Goal: Find specific page/section: Find specific page/section

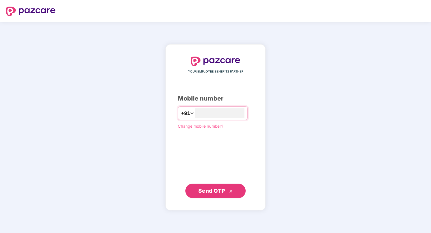
click at [139, 143] on div "YOUR EMPLOYEE BENEFITS PARTNER Mobile number +91 * Change mobile number? Send O…" at bounding box center [215, 127] width 431 height 211
click at [196, 111] on input "*" at bounding box center [219, 113] width 49 height 10
click at [178, 171] on div "YOUR EMPLOYEE BENEFITS PARTNER Mobile number +91 * Change mobile number? Send O…" at bounding box center [215, 128] width 75 height 142
click at [195, 111] on input "*" at bounding box center [219, 113] width 49 height 10
click at [195, 112] on input "*" at bounding box center [219, 113] width 49 height 10
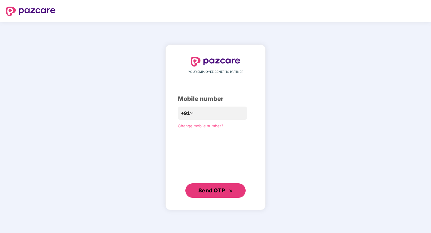
drag, startPoint x: 218, startPoint y: 189, endPoint x: 95, endPoint y: 121, distance: 140.5
click at [89, 124] on div "**********" at bounding box center [215, 127] width 431 height 211
click at [195, 114] on input "**********" at bounding box center [219, 113] width 49 height 10
type input "**********"
click at [227, 192] on span "Send OTP" at bounding box center [215, 190] width 35 height 8
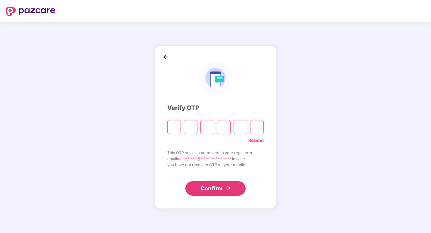
type input "*"
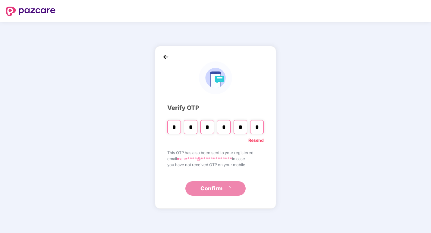
type input "*"
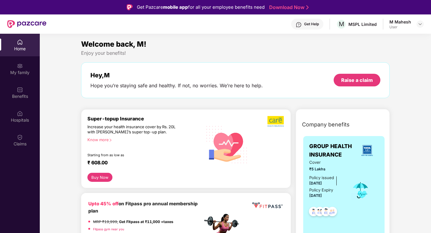
click at [17, 49] on div "Home" at bounding box center [20, 49] width 40 height 6
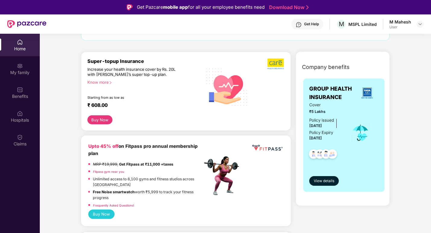
scroll to position [361, 0]
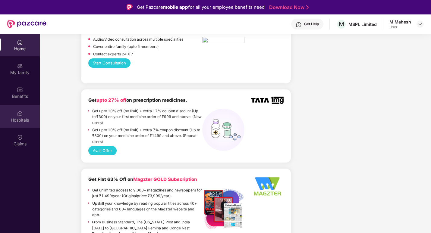
click at [20, 118] on div "Hospitals" at bounding box center [20, 120] width 40 height 6
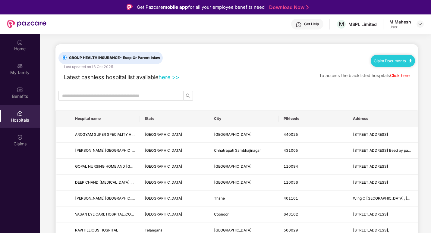
click at [171, 78] on link "here >>" at bounding box center [168, 77] width 21 height 7
click at [23, 96] on div "Benefits" at bounding box center [20, 96] width 40 height 6
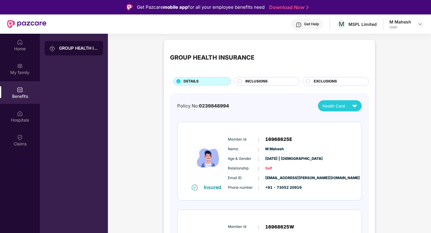
click at [308, 81] on circle at bounding box center [308, 81] width 4 height 4
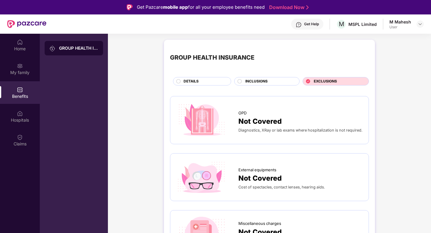
click at [238, 82] on circle at bounding box center [240, 81] width 4 height 4
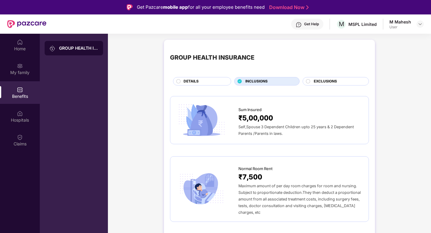
click at [205, 83] on div "DETAILS" at bounding box center [203, 82] width 47 height 7
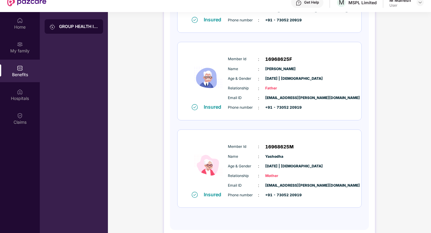
scroll to position [34, 0]
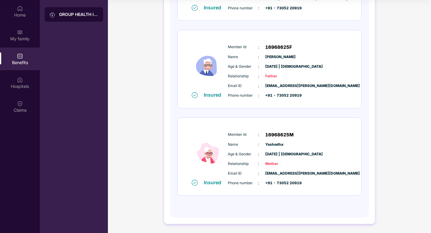
click at [279, 155] on span "[DATE] | [DEMOGRAPHIC_DATA]" at bounding box center [280, 155] width 30 height 6
click at [204, 185] on div "Insured" at bounding box center [214, 183] width 21 height 6
drag, startPoint x: 204, startPoint y: 185, endPoint x: 22, endPoint y: 88, distance: 206.4
click at [22, 88] on div "Hospitals" at bounding box center [20, 86] width 40 height 6
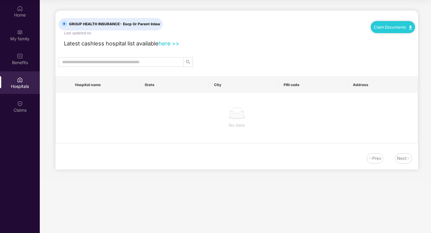
scroll to position [0, 0]
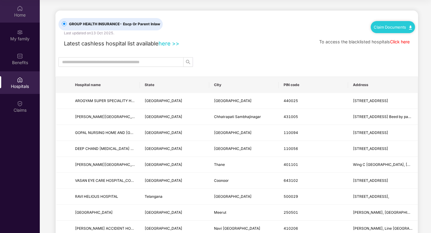
click at [26, 10] on div "Home" at bounding box center [20, 11] width 40 height 23
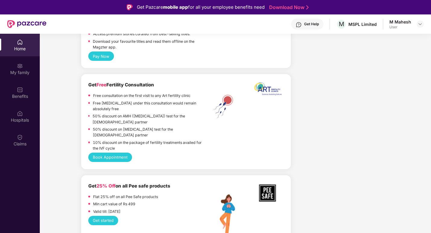
scroll to position [542, 0]
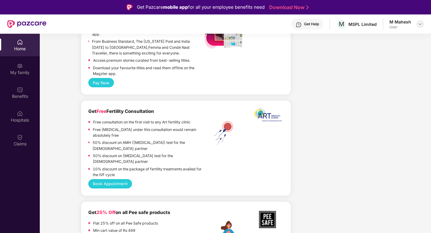
click at [417, 24] on div at bounding box center [419, 23] width 7 height 7
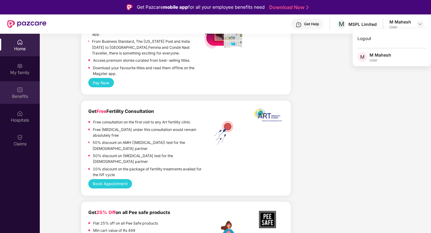
click at [18, 97] on div "Benefits" at bounding box center [20, 96] width 40 height 6
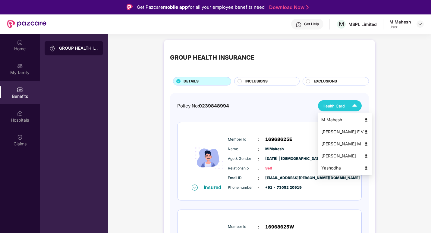
click at [346, 105] on div "Health Card" at bounding box center [340, 106] width 37 height 11
click at [364, 167] on img at bounding box center [366, 168] width 5 height 5
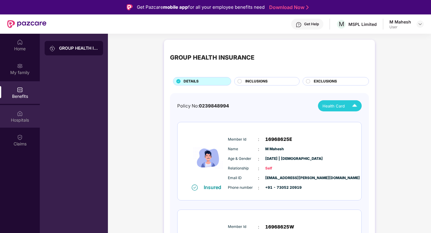
click at [20, 120] on div "Hospitals" at bounding box center [20, 120] width 40 height 6
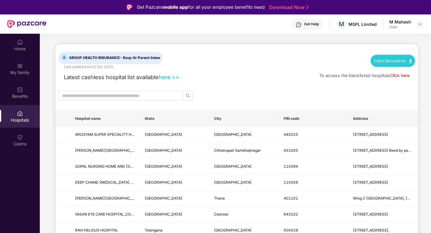
click at [405, 76] on link "Click here" at bounding box center [400, 75] width 20 height 5
click at [173, 77] on link "here >>" at bounding box center [168, 77] width 21 height 7
